Goal: Information Seeking & Learning: Learn about a topic

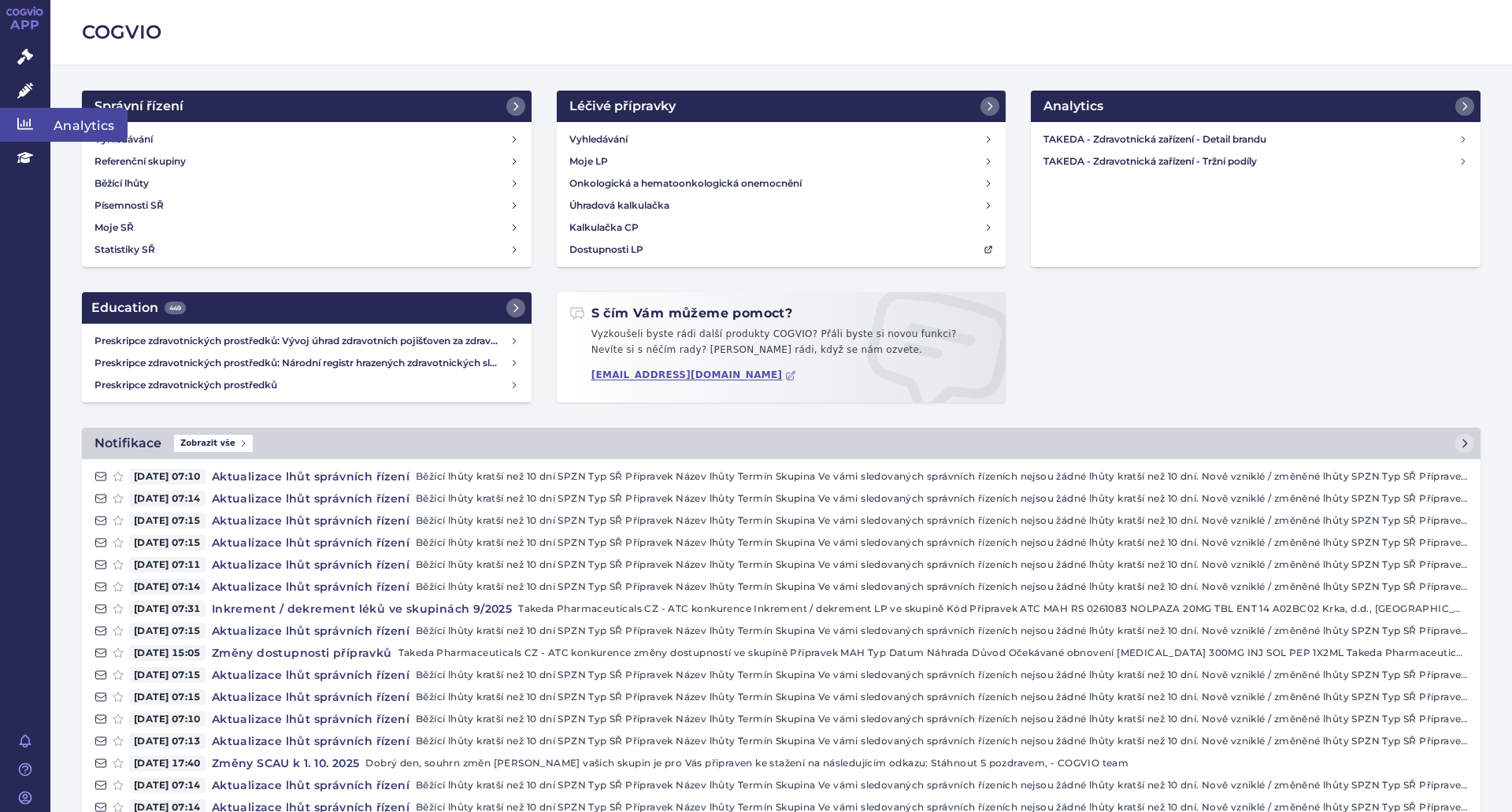
click at [38, 117] on link "Analytics" at bounding box center [25, 124] width 51 height 33
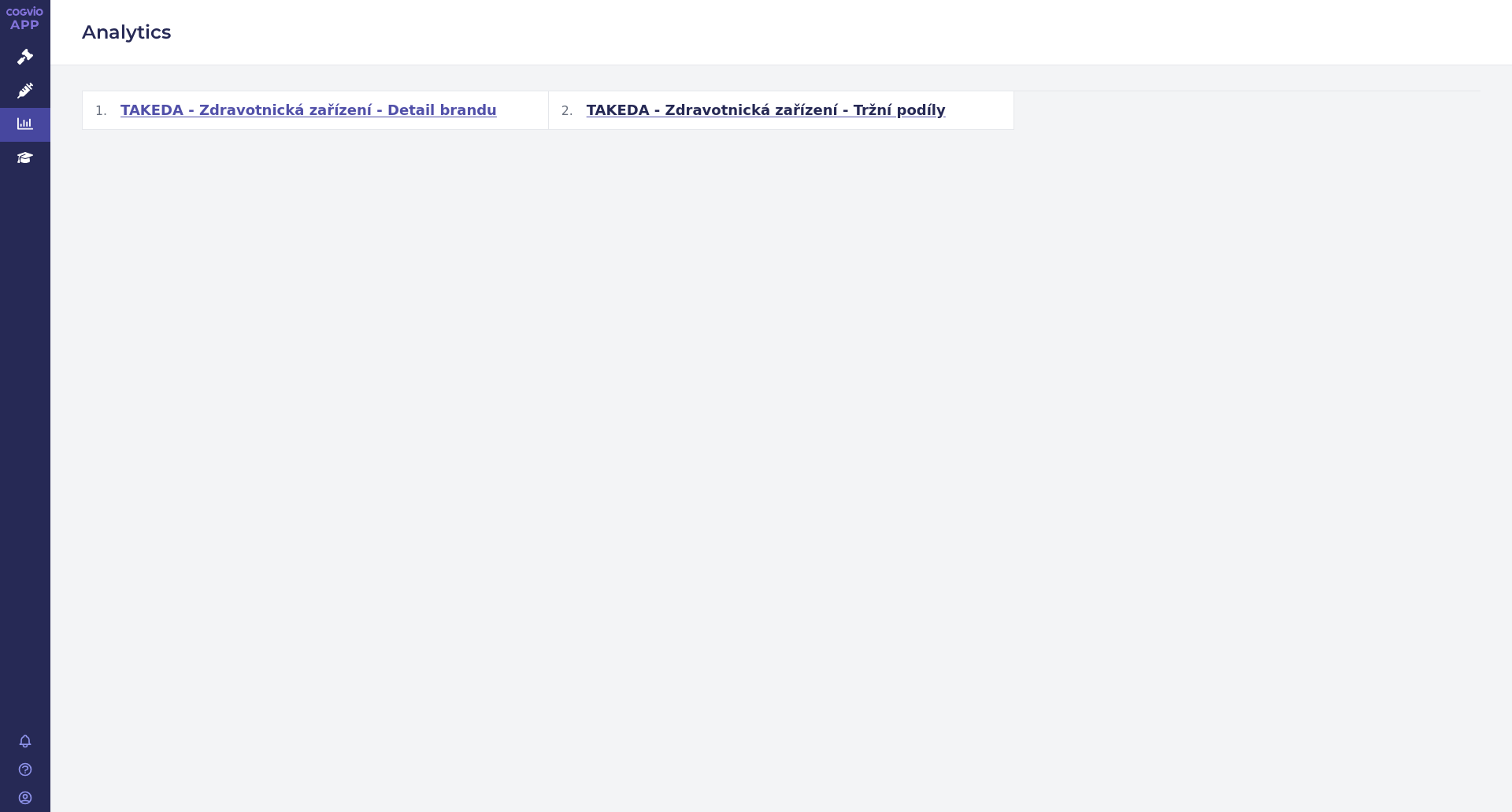
click at [372, 119] on h2 "TAKEDA - Zdravotnická zařízení - Detail brandu" at bounding box center [315, 109] width 466 height 38
